Goal: Task Accomplishment & Management: Manage account settings

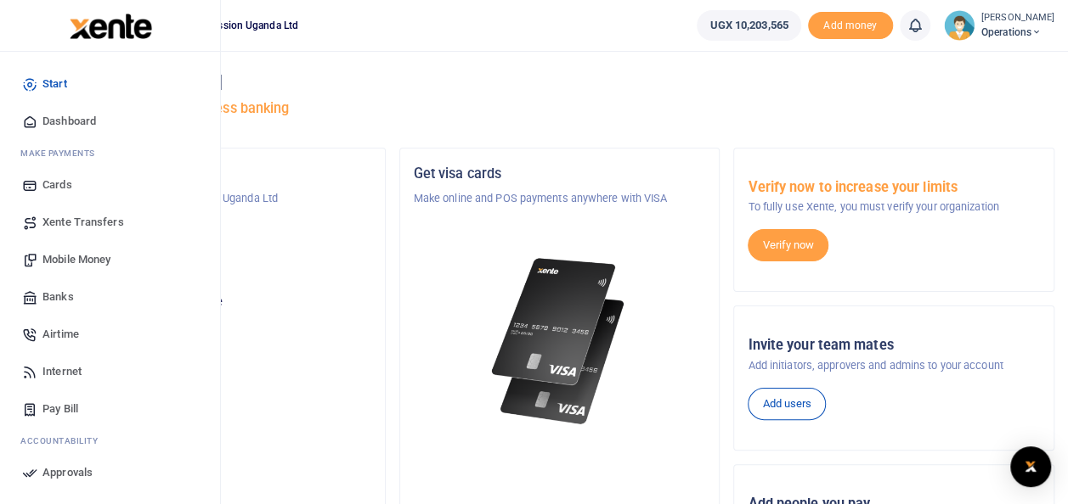
click at [64, 255] on span "Mobile Money" at bounding box center [76, 259] width 68 height 17
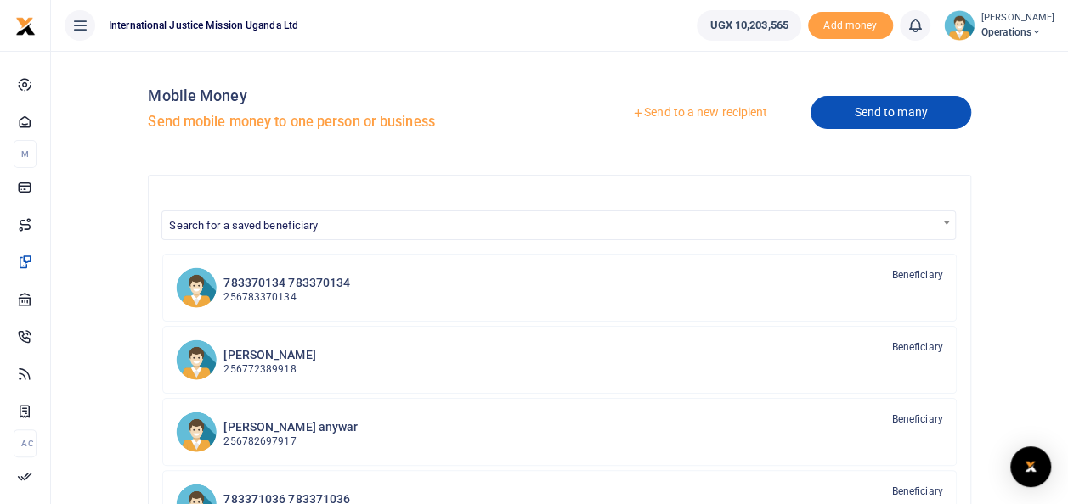
click at [860, 112] on link "Send to many" at bounding box center [890, 112] width 160 height 33
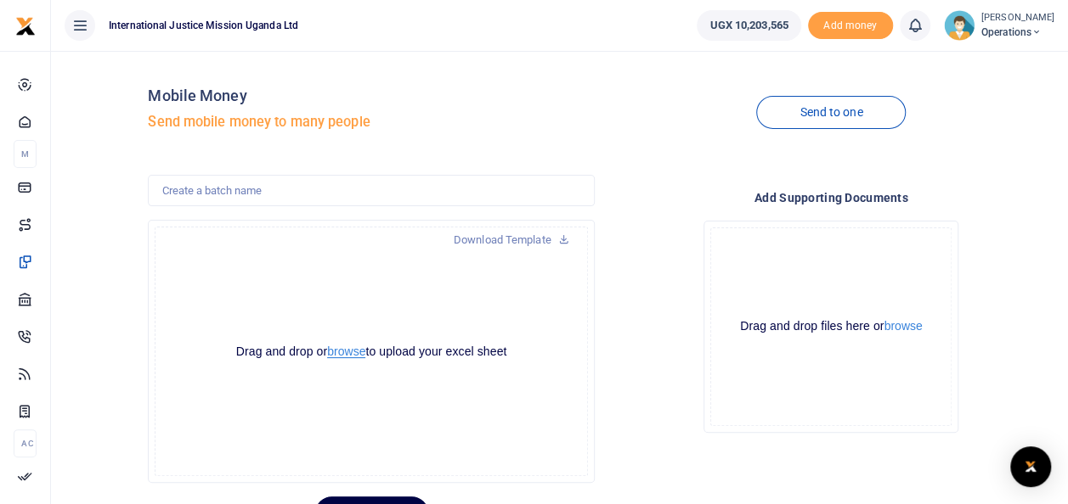
click at [347, 353] on button "browse" at bounding box center [346, 352] width 38 height 13
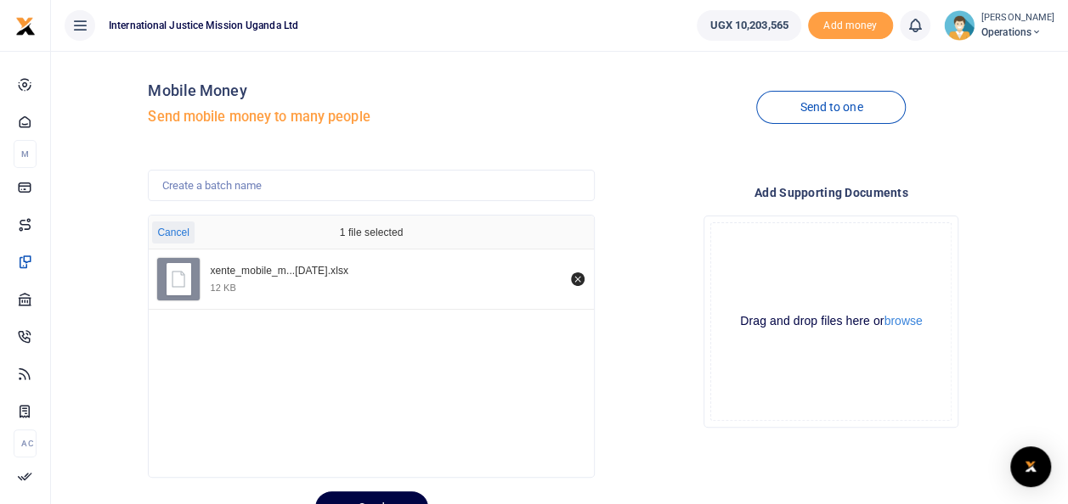
scroll to position [82, 0]
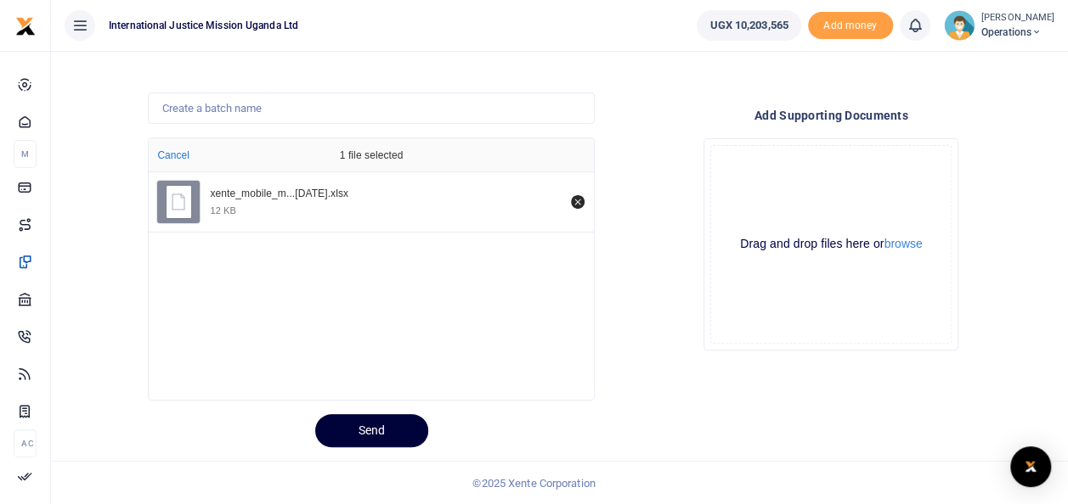
click at [360, 431] on button "Send" at bounding box center [371, 430] width 113 height 33
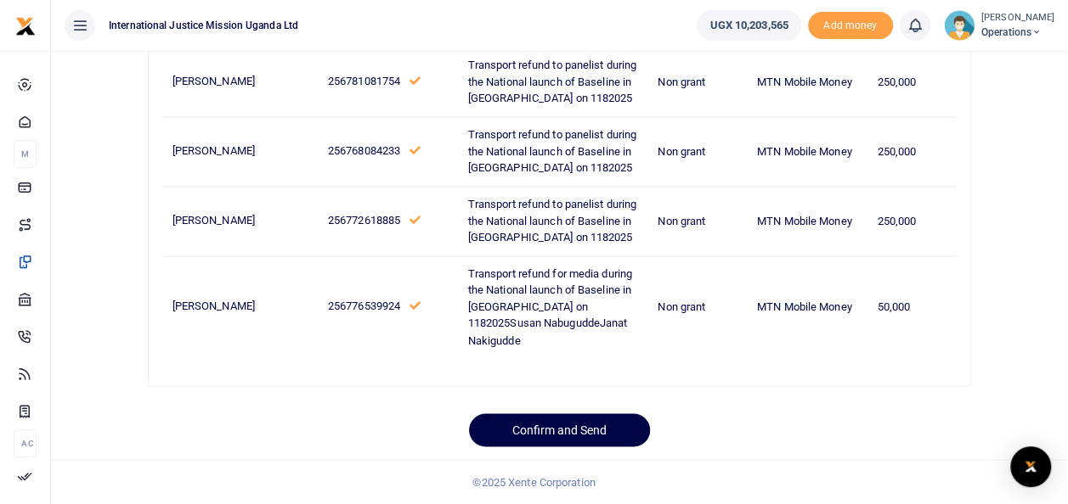
scroll to position [1441, 0]
click at [569, 432] on button "Confirm and Send" at bounding box center [559, 430] width 181 height 33
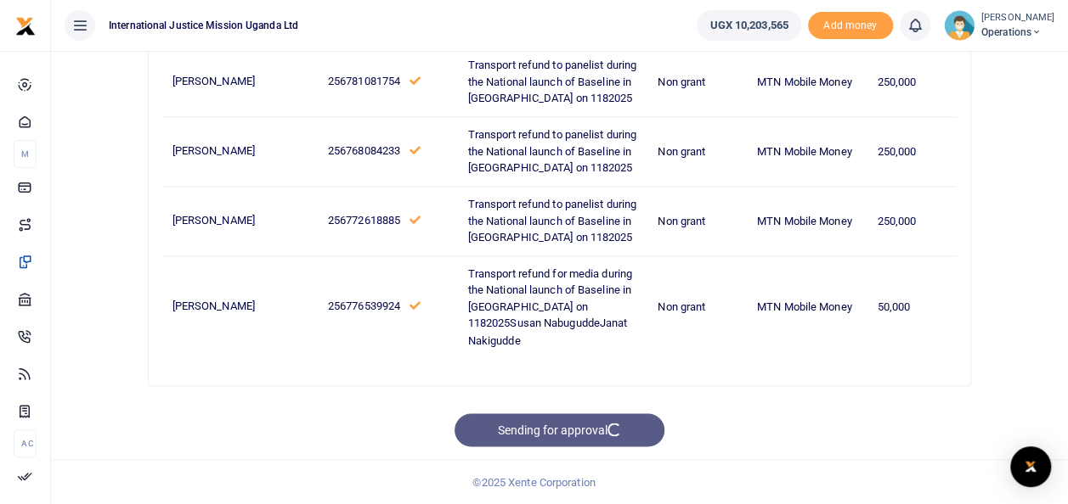
scroll to position [1356, 0]
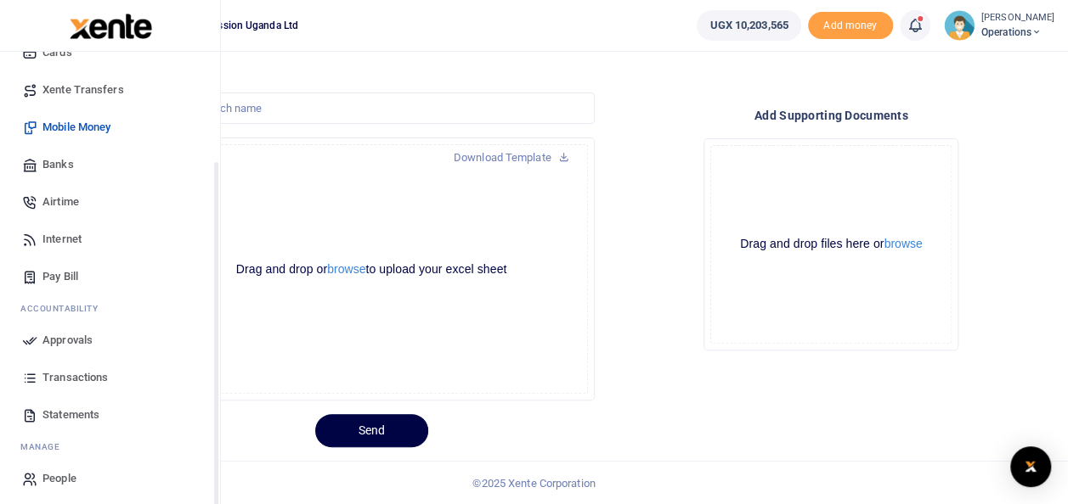
scroll to position [138, 0]
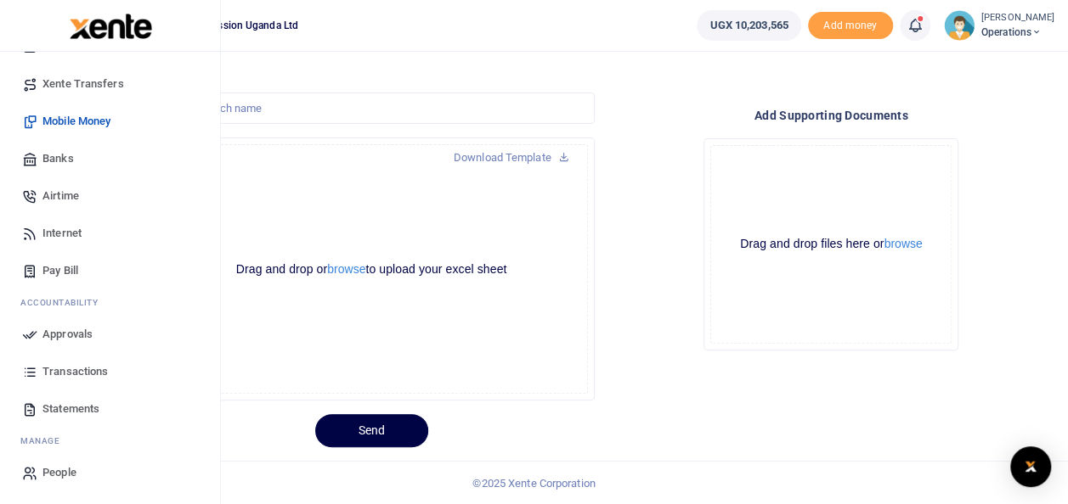
click at [78, 331] on span "Approvals" at bounding box center [67, 334] width 50 height 17
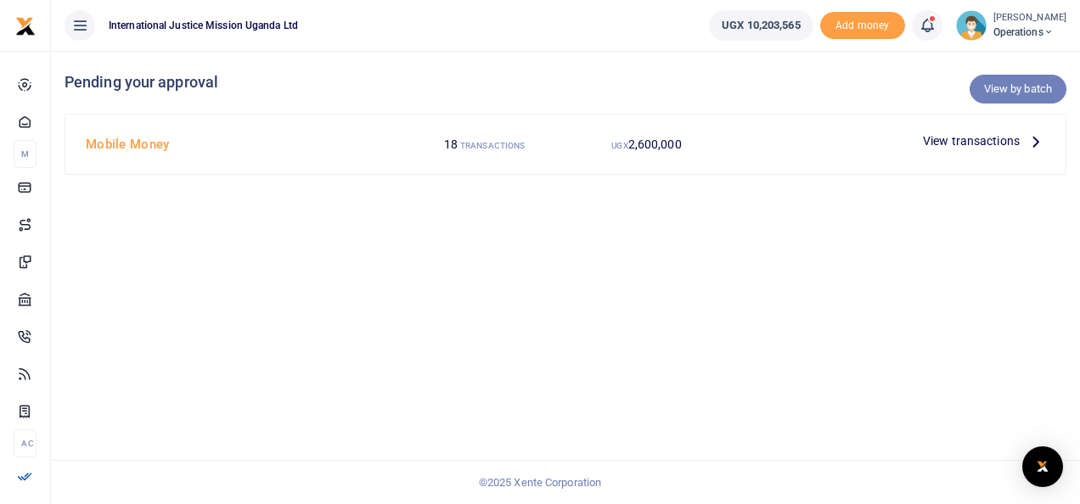
click at [1010, 90] on link "View by batch" at bounding box center [1018, 89] width 97 height 29
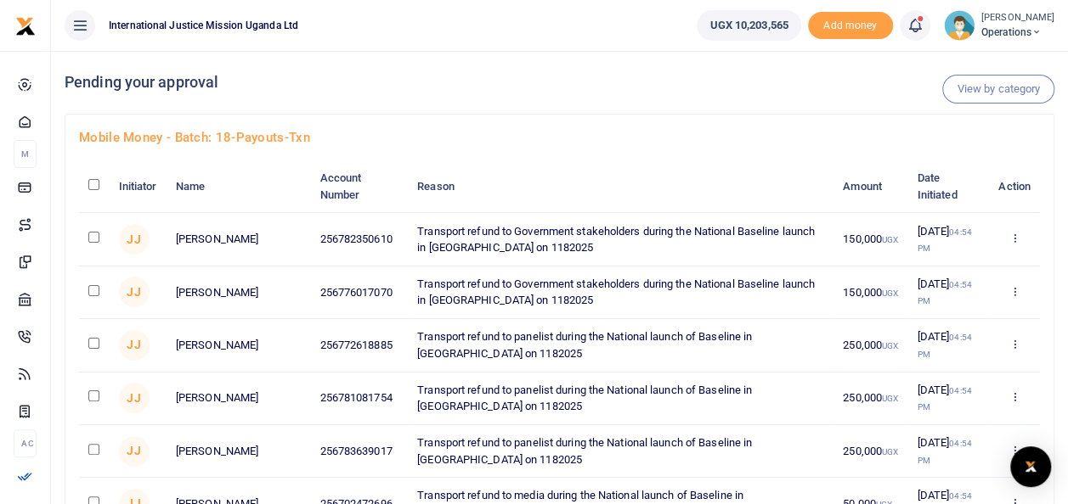
click at [93, 179] on input "checkbox" at bounding box center [93, 184] width 11 height 11
checkbox input "true"
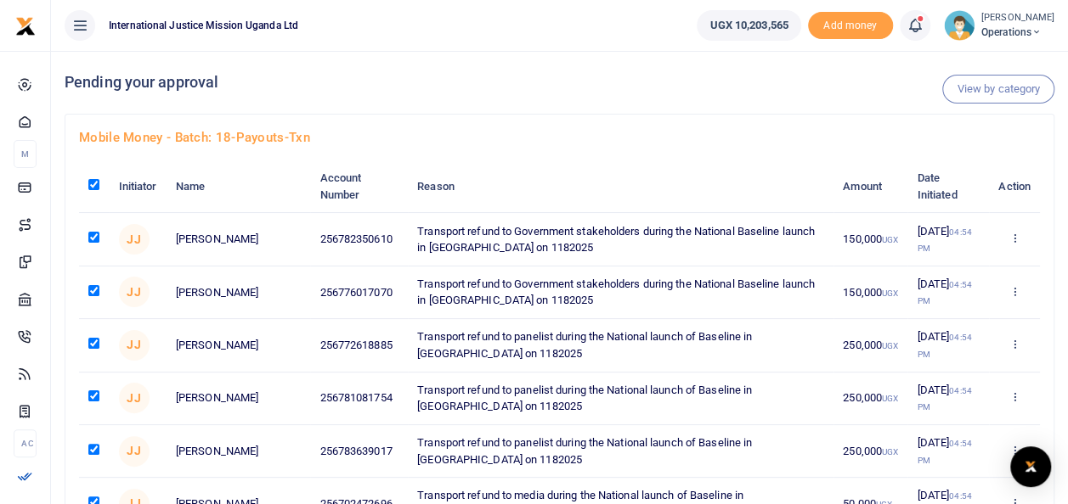
checkbox input "true"
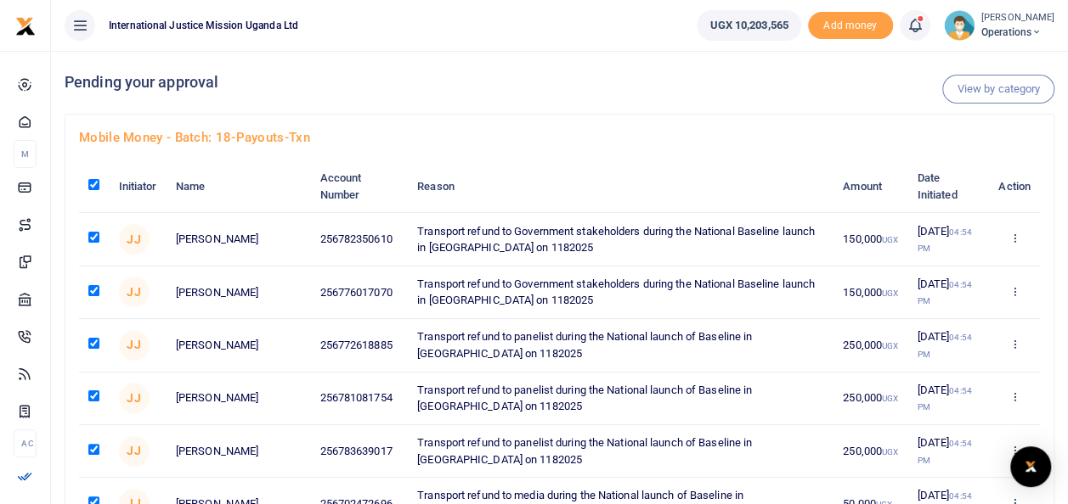
checkbox input "true"
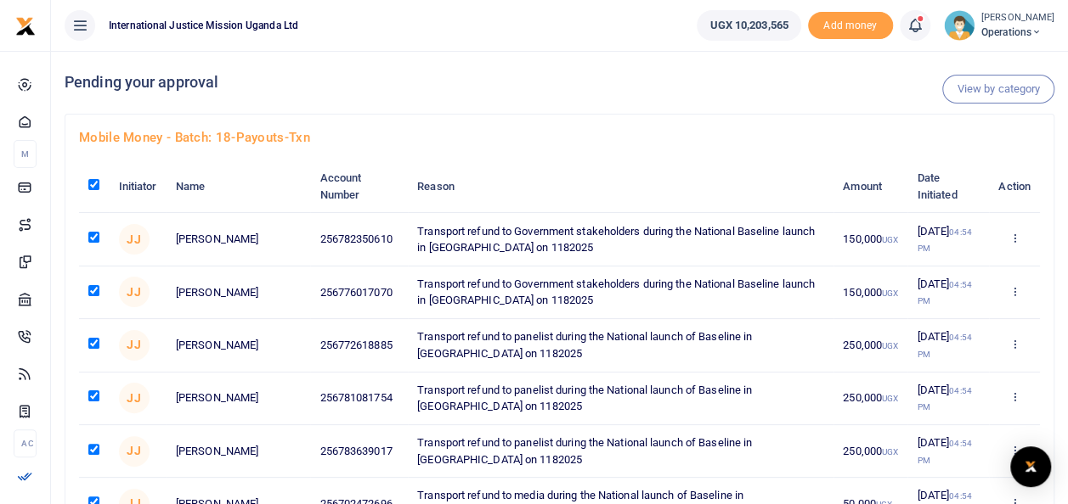
checkbox input "true"
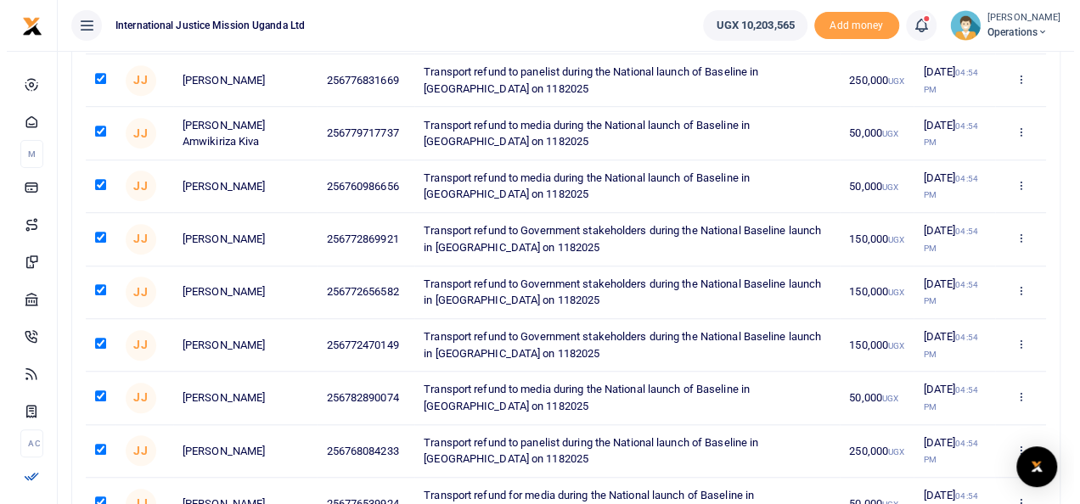
scroll to position [764, 0]
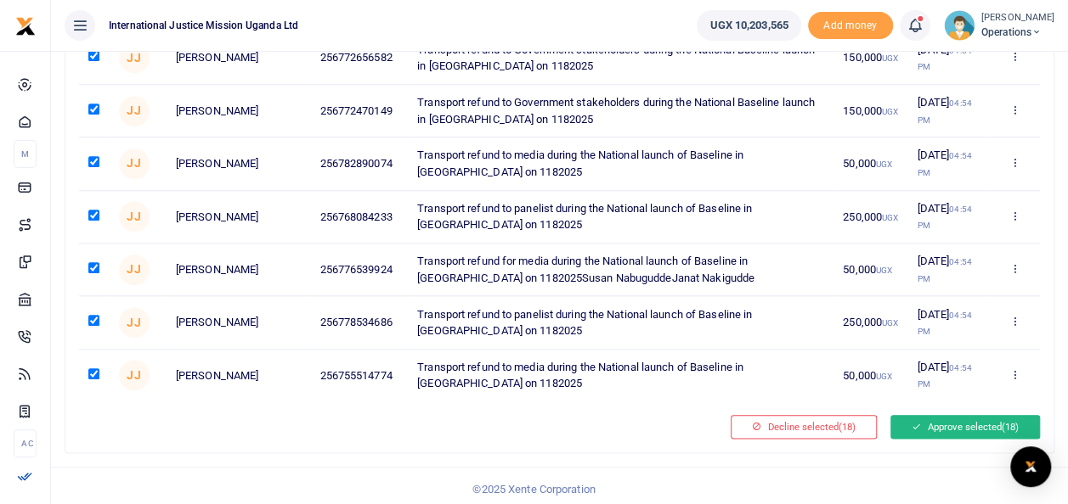
click at [953, 421] on button "Approve selected (18)" at bounding box center [964, 427] width 149 height 24
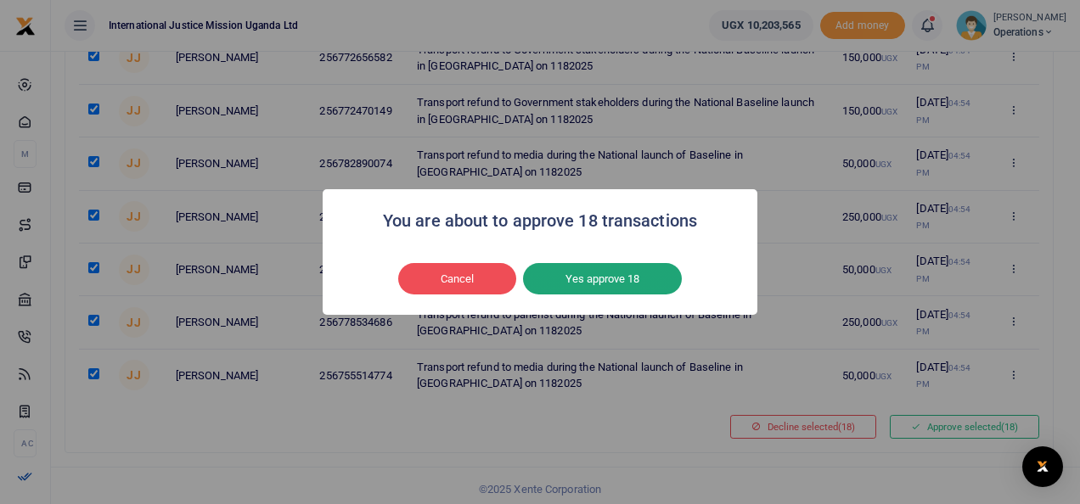
click at [601, 277] on button "Yes approve 18" at bounding box center [602, 279] width 159 height 32
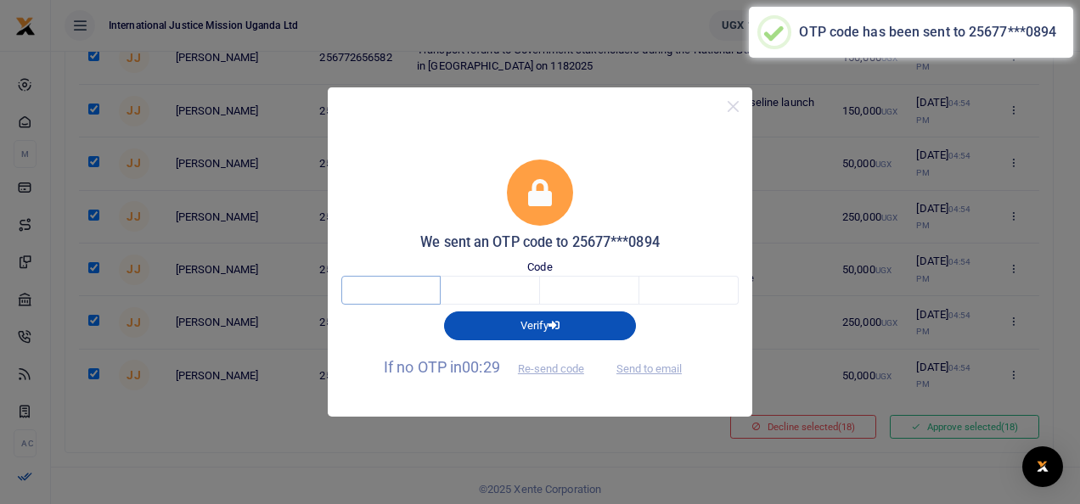
click at [386, 291] on input "text" at bounding box center [390, 290] width 99 height 29
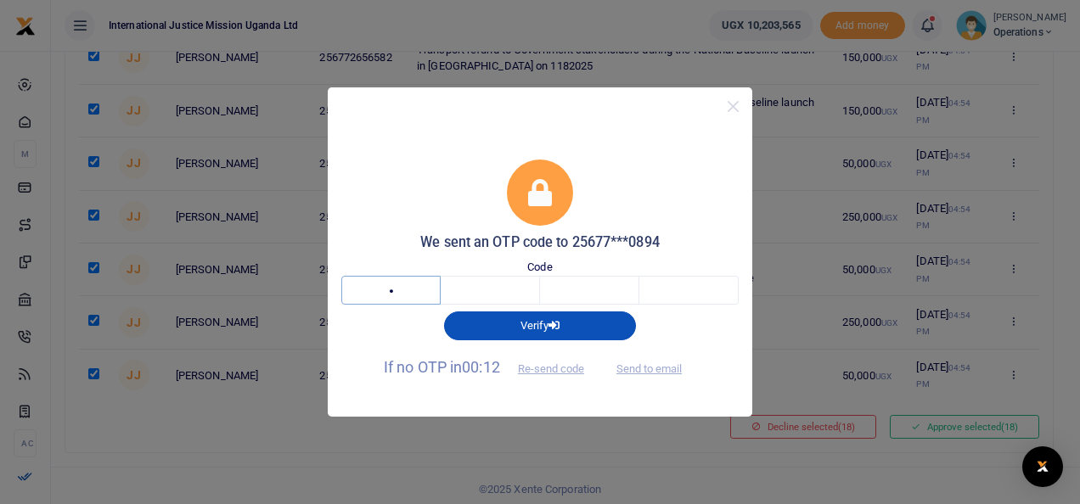
type input "7"
type input "4"
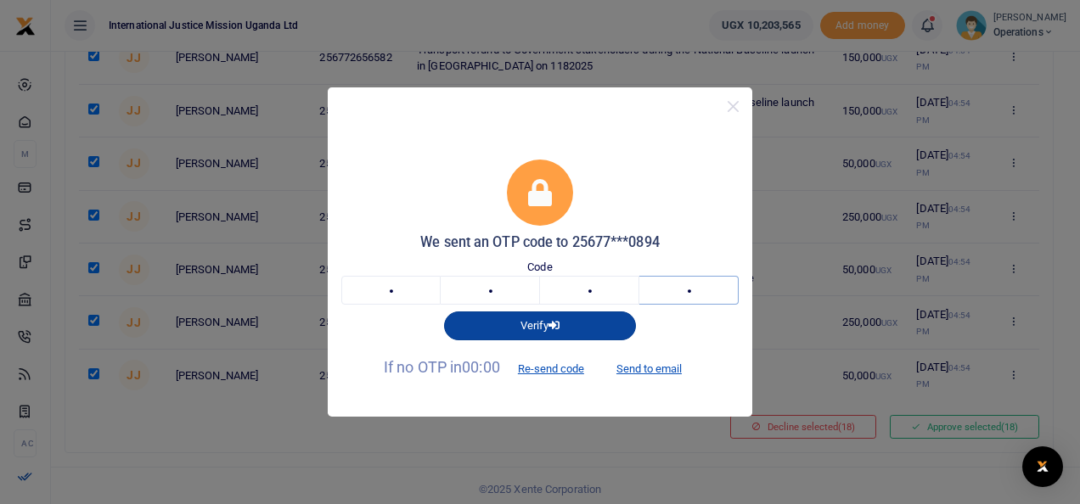
type input "3"
click at [532, 319] on button "Verify" at bounding box center [540, 326] width 192 height 29
click at [514, 326] on button "Verify" at bounding box center [540, 326] width 192 height 29
click at [518, 323] on button "Verify" at bounding box center [540, 326] width 192 height 29
click at [539, 324] on button "Verify" at bounding box center [540, 326] width 192 height 29
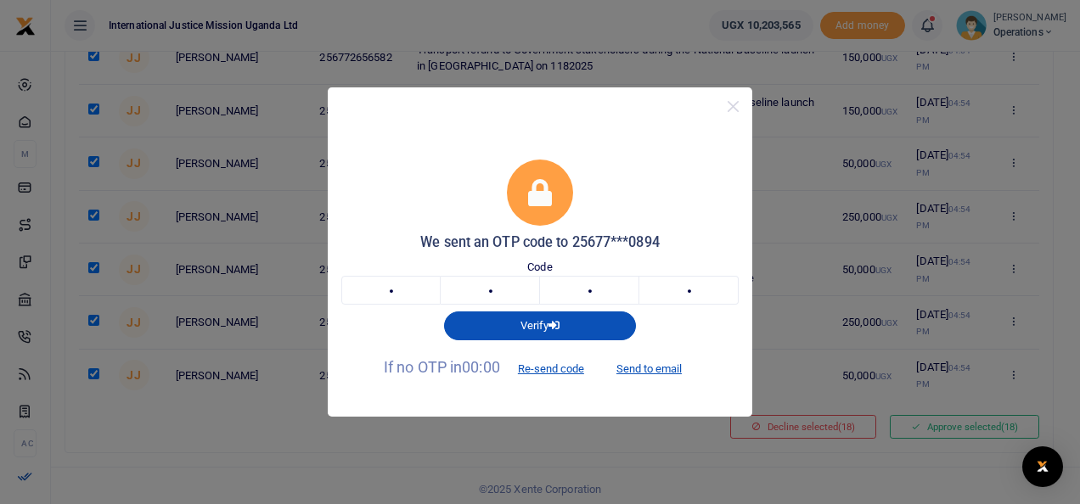
click at [721, 423] on div "We sent an OTP code to 25677***0894 Code 7 4 4 3 7443 Verify If no OTP in 00:00…" at bounding box center [540, 252] width 1080 height 504
click at [595, 309] on div "Verify" at bounding box center [540, 323] width 411 height 36
click at [555, 320] on icon "button" at bounding box center [554, 325] width 11 height 11
click at [730, 107] on button "Close" at bounding box center [733, 106] width 25 height 25
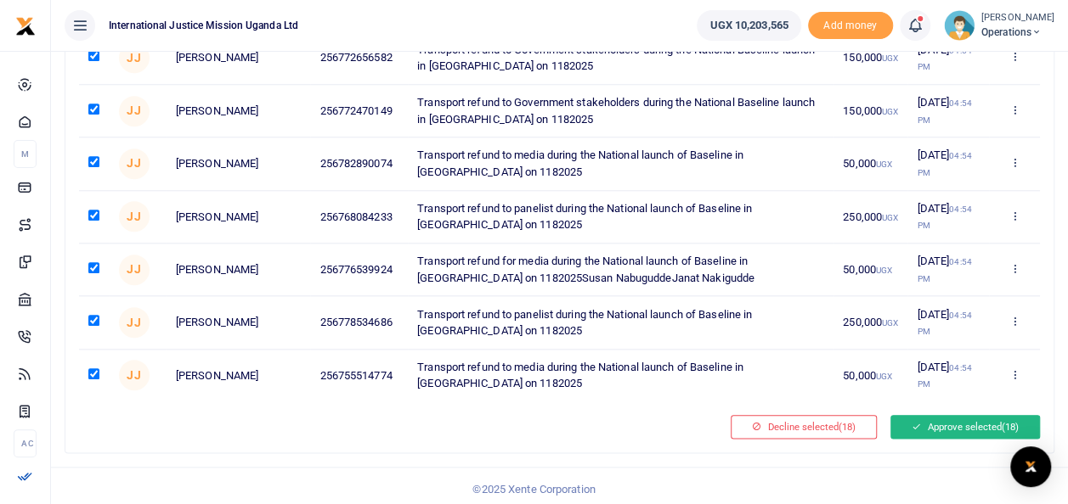
click at [960, 424] on button "Approve selected (18)" at bounding box center [964, 427] width 149 height 24
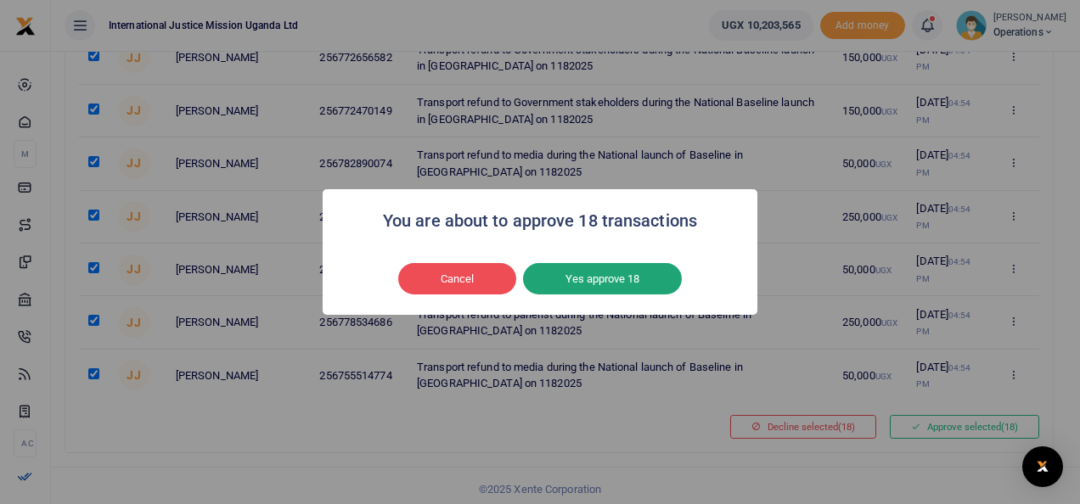
click at [615, 273] on button "Yes approve 18" at bounding box center [602, 279] width 159 height 32
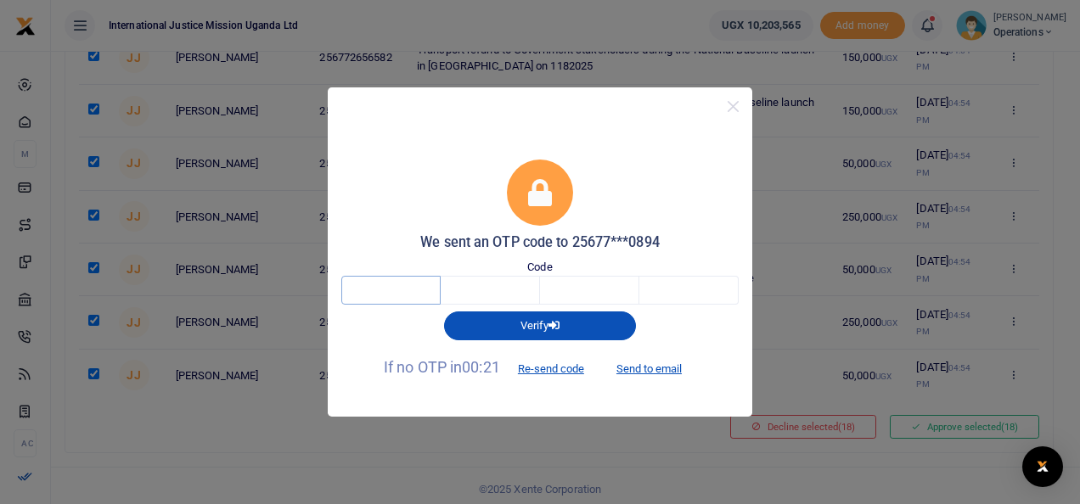
click at [390, 287] on input "text" at bounding box center [390, 290] width 99 height 29
click at [564, 364] on button "Re-send code" at bounding box center [551, 368] width 95 height 29
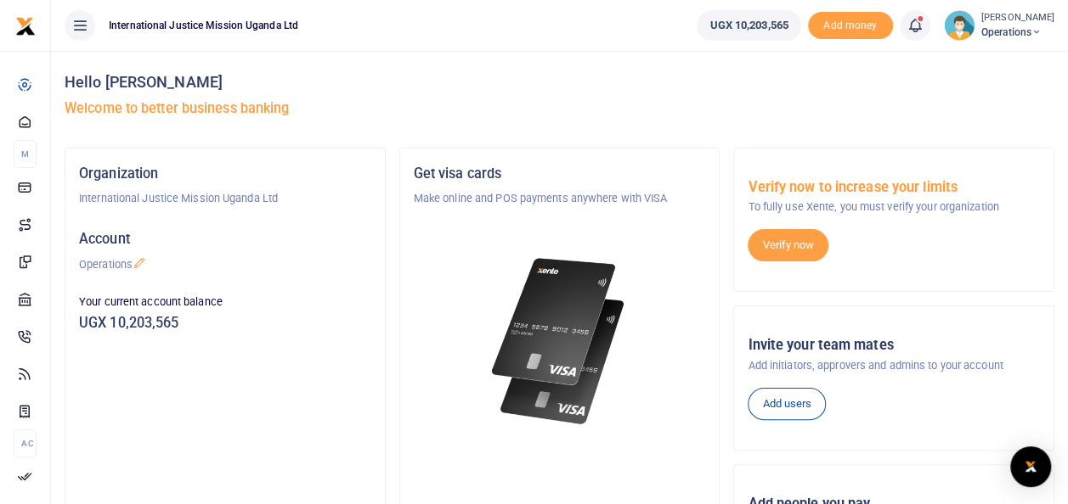
click at [922, 25] on icon at bounding box center [914, 25] width 17 height 19
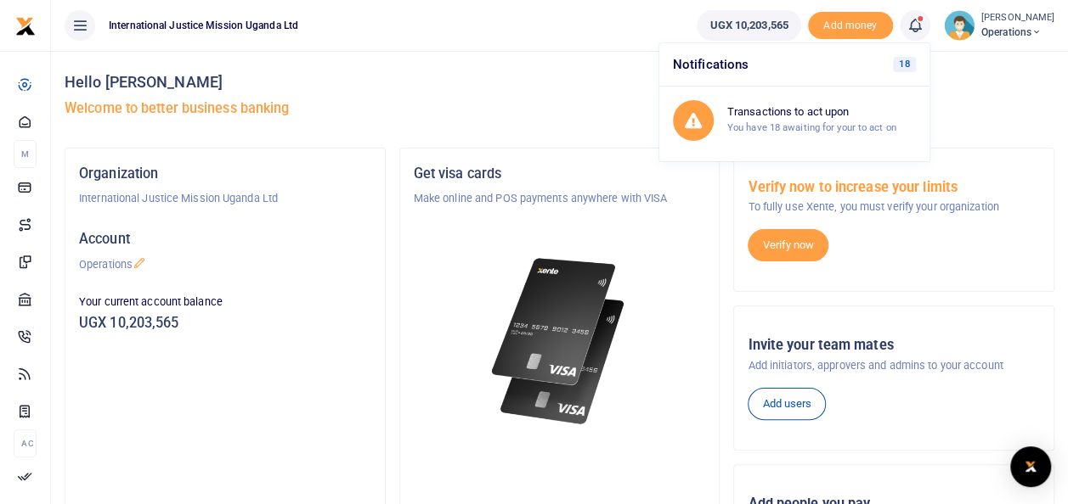
click at [923, 24] on icon at bounding box center [914, 25] width 17 height 19
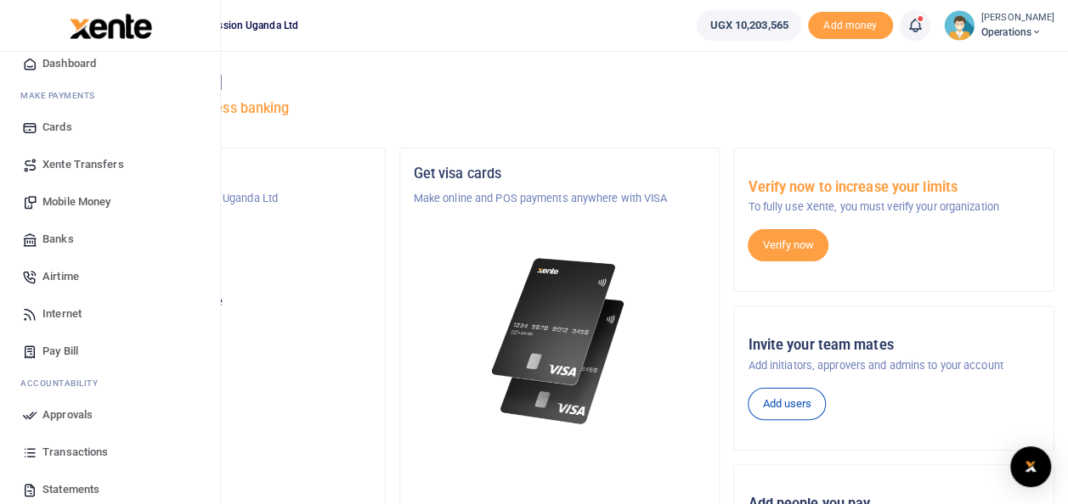
scroll to position [85, 0]
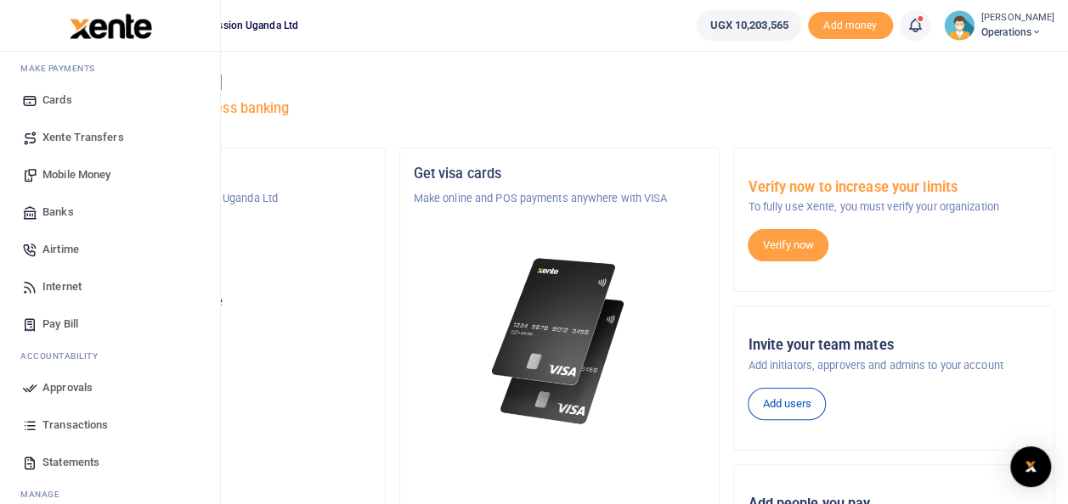
click at [78, 384] on span "Approvals" at bounding box center [67, 388] width 50 height 17
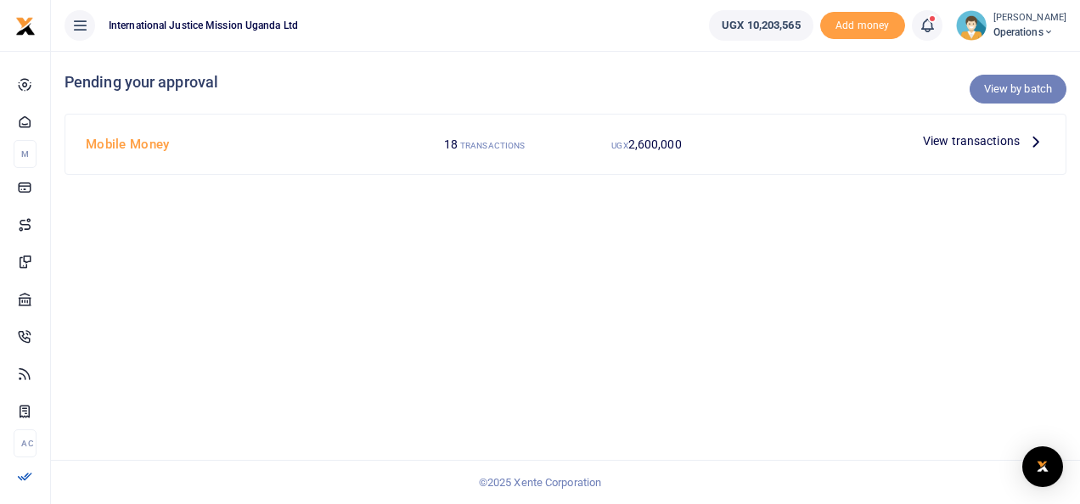
click at [1014, 85] on link "View by batch" at bounding box center [1018, 89] width 97 height 29
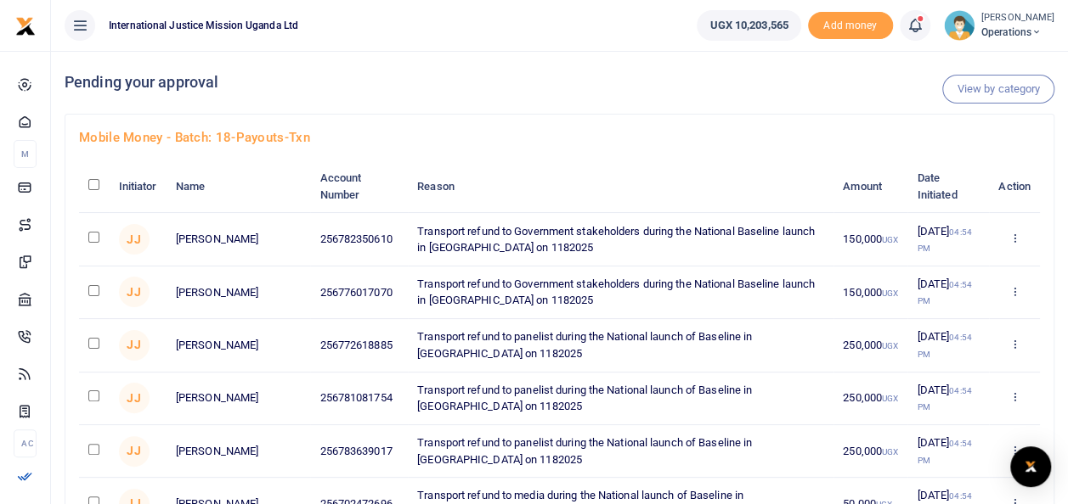
click at [90, 183] on input "checkbox" at bounding box center [93, 184] width 11 height 11
checkbox input "true"
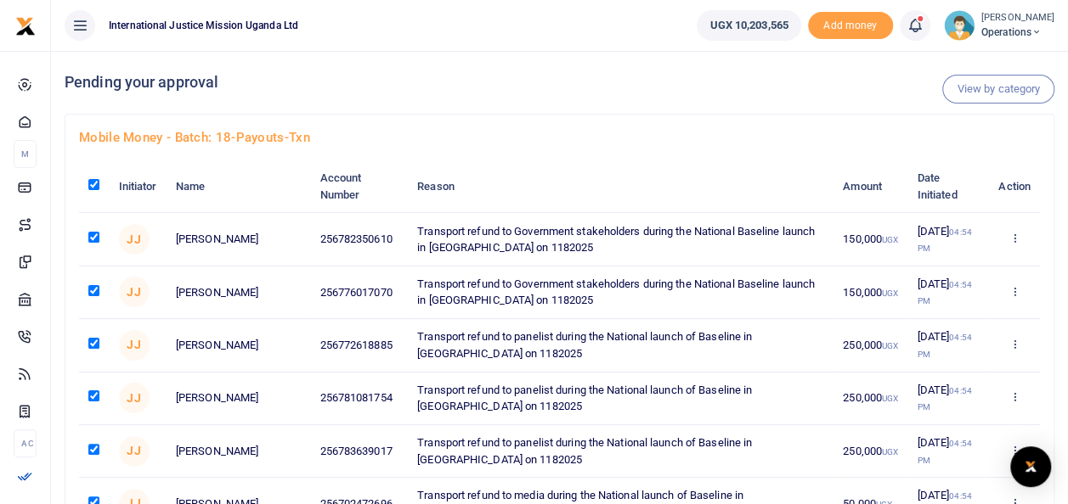
checkbox input "true"
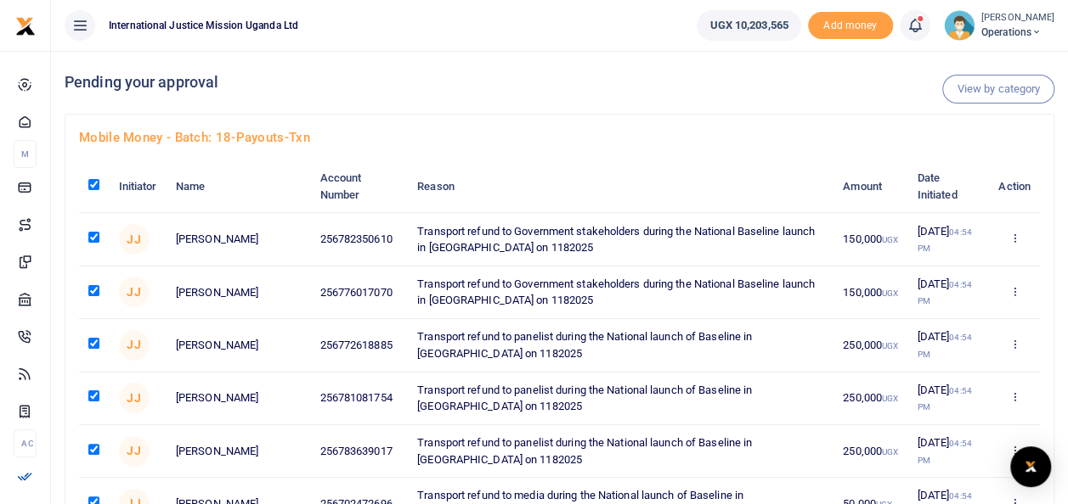
checkbox input "true"
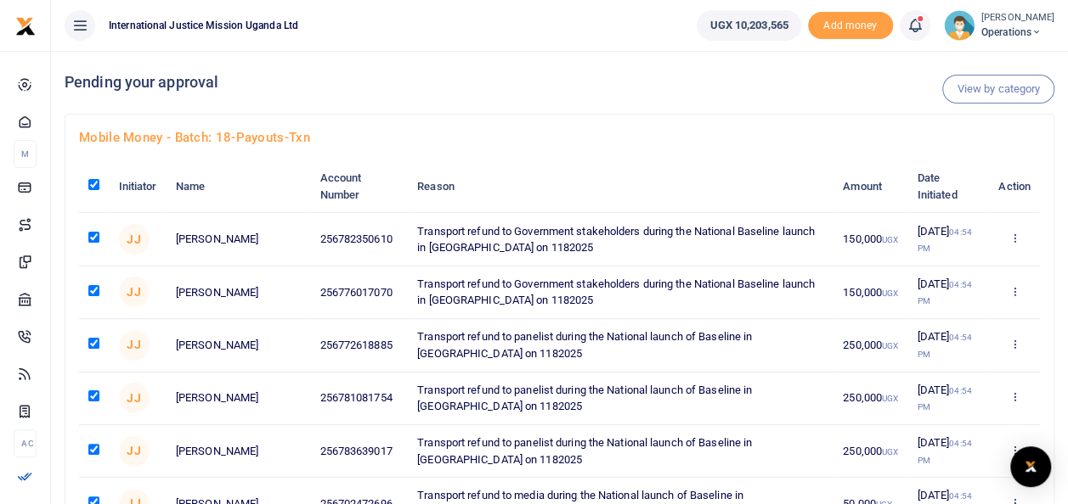
checkbox input "true"
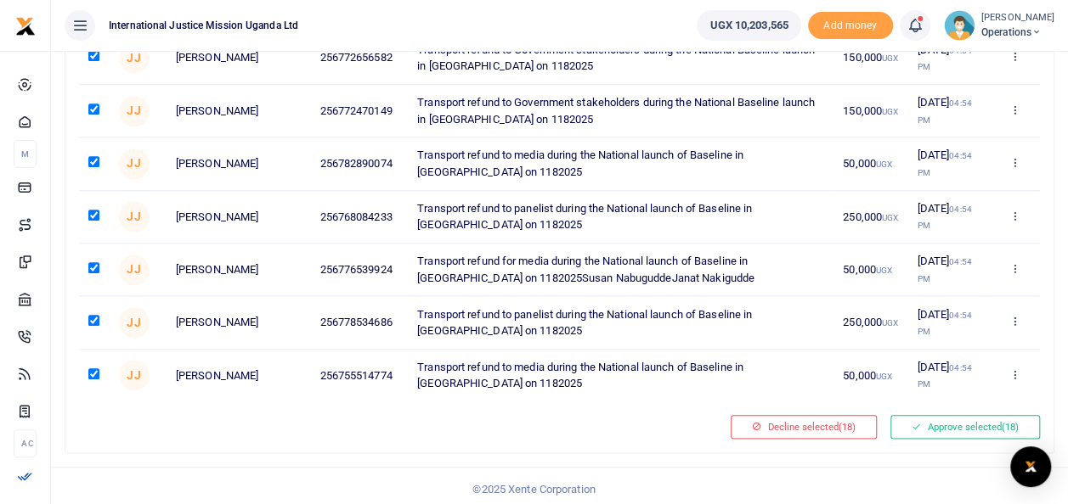
scroll to position [764, 0]
click at [954, 425] on button "Approve selected (18)" at bounding box center [964, 427] width 149 height 24
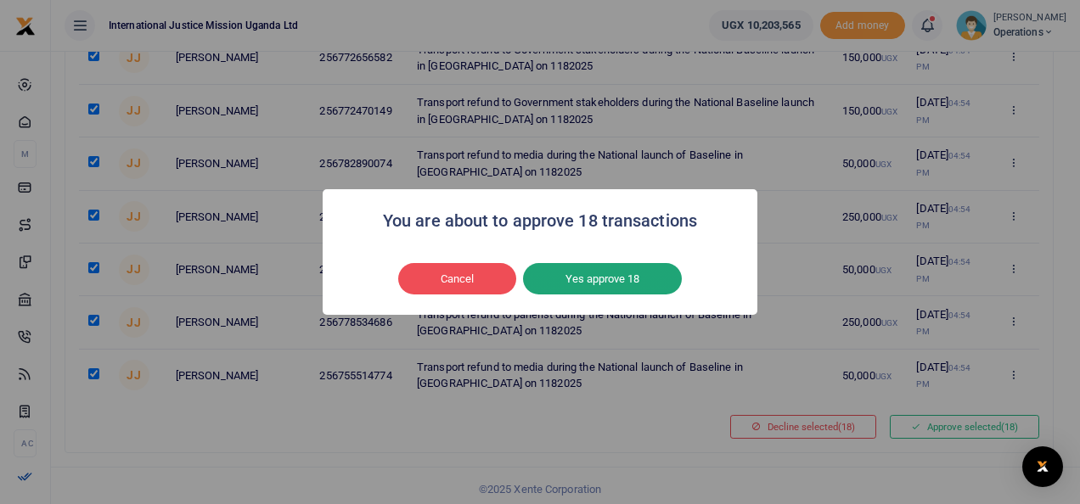
click at [572, 274] on button "Yes approve 18" at bounding box center [602, 279] width 159 height 32
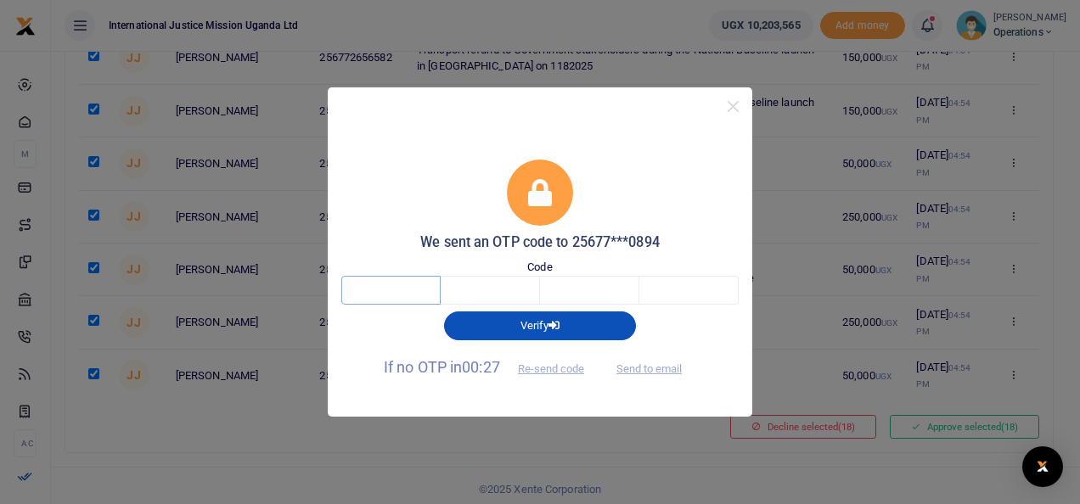
click at [388, 287] on input "text" at bounding box center [390, 290] width 99 height 29
click at [644, 367] on button "Send to email" at bounding box center [649, 368] width 94 height 29
click at [399, 288] on input "text" at bounding box center [390, 290] width 99 height 29
type input "9"
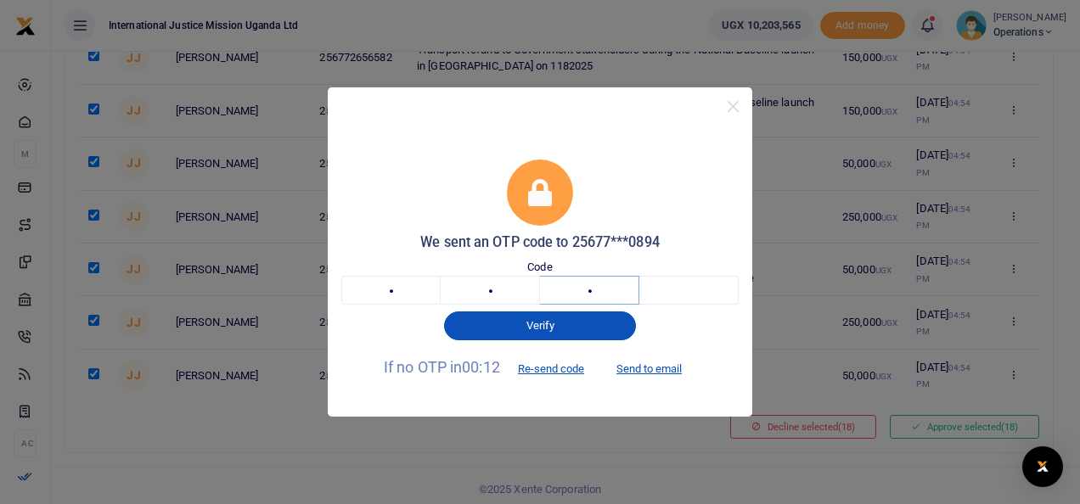
type input "0"
type input "4"
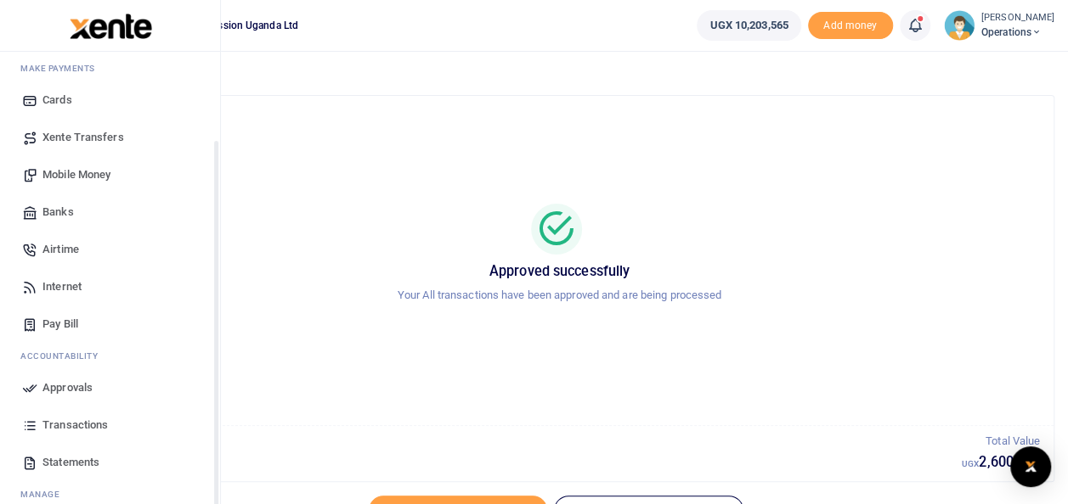
scroll to position [138, 0]
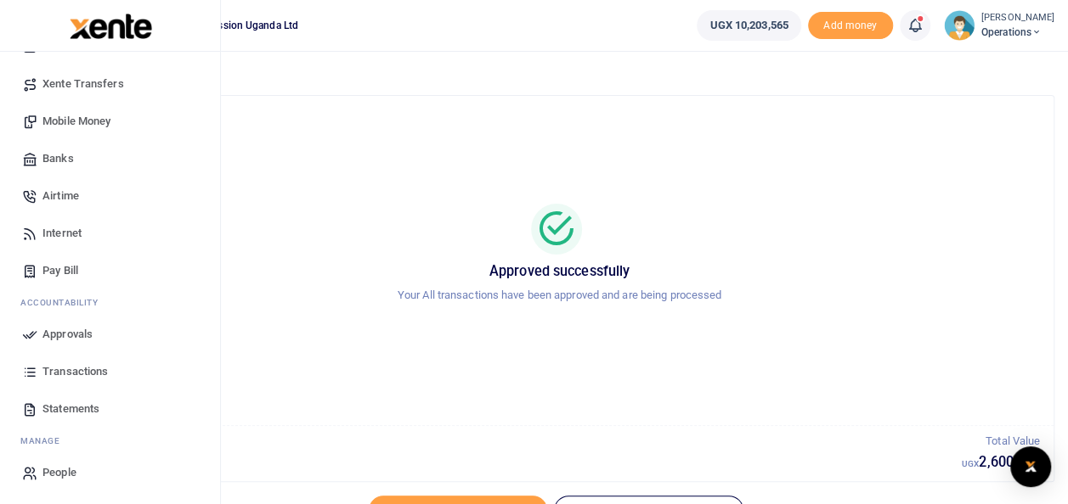
click at [75, 368] on span "Transactions" at bounding box center [74, 371] width 65 height 17
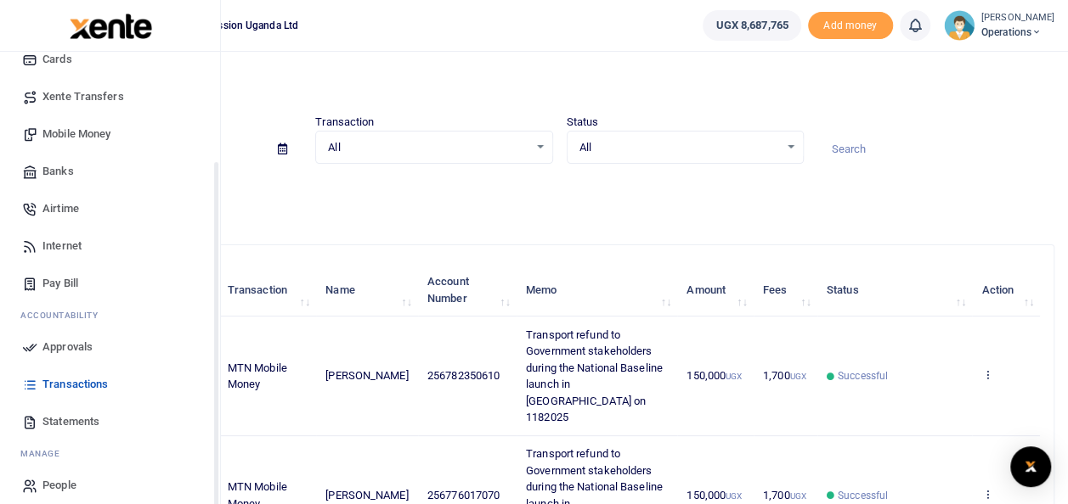
scroll to position [138, 0]
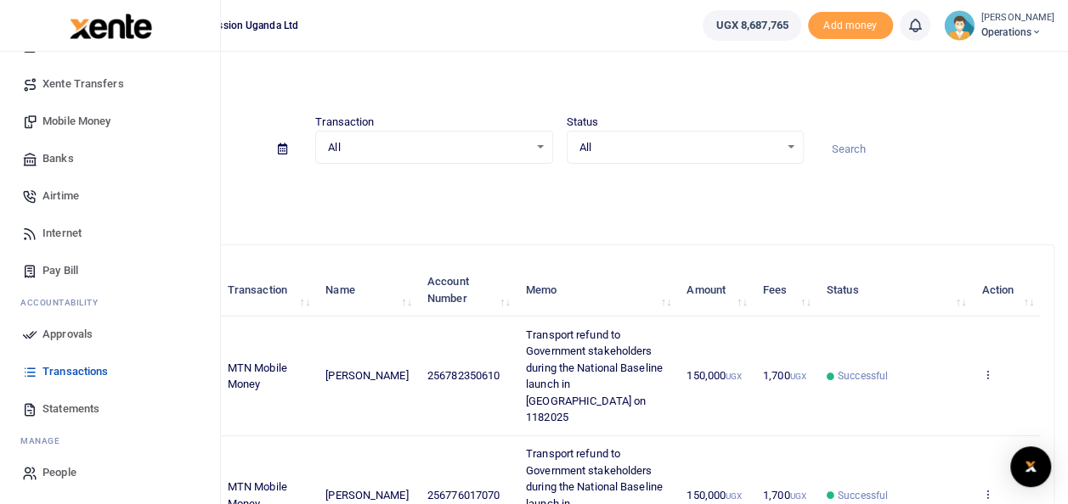
click at [75, 334] on span "Approvals" at bounding box center [67, 334] width 50 height 17
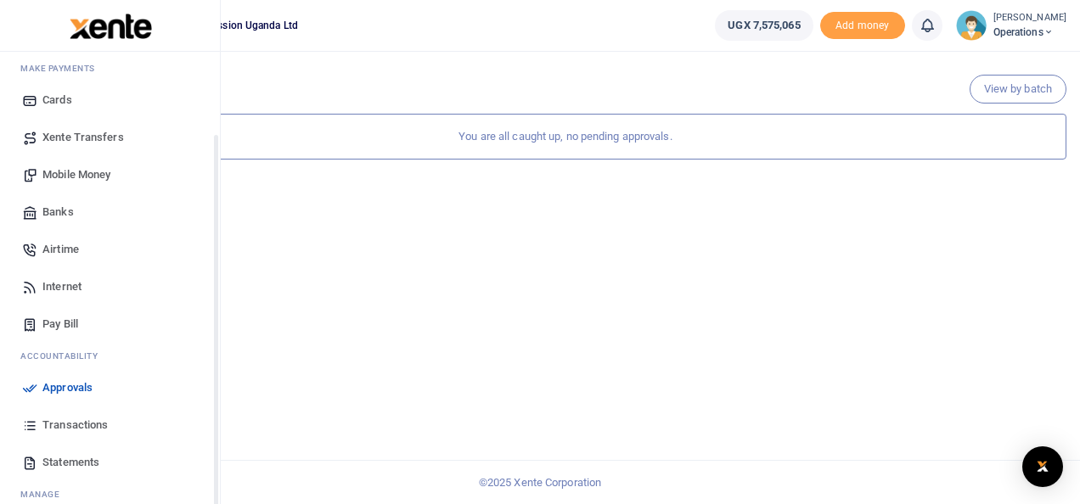
scroll to position [138, 0]
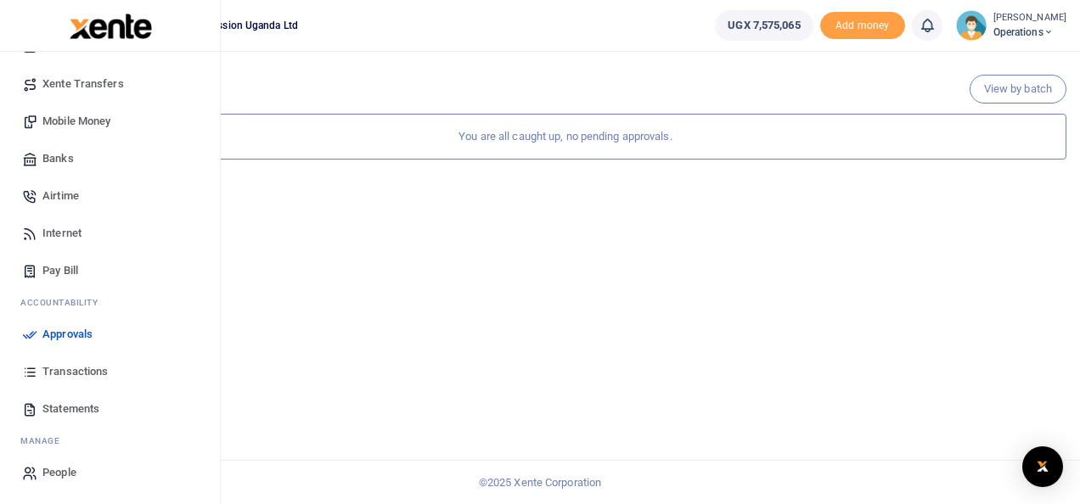
click at [68, 368] on span "Transactions" at bounding box center [74, 371] width 65 height 17
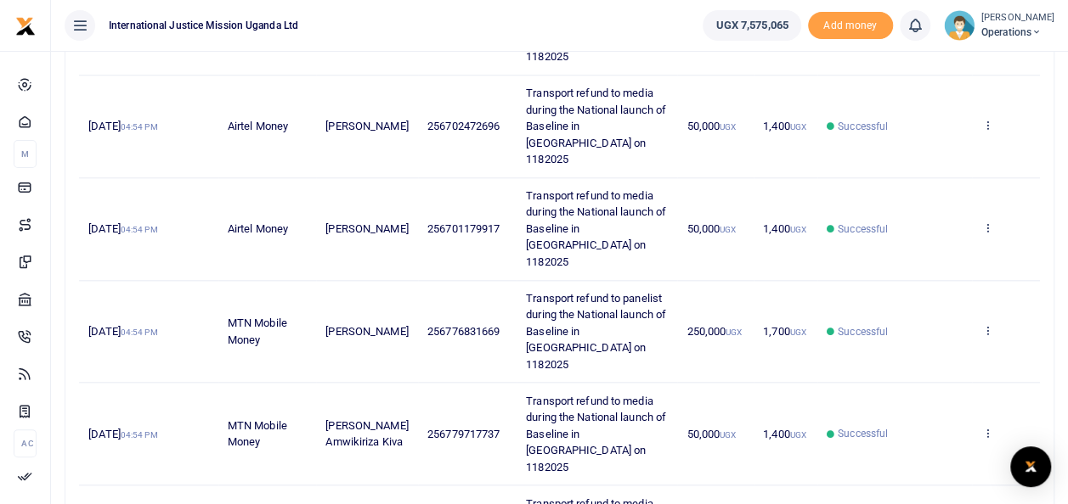
scroll to position [818, 0]
